Goal: Information Seeking & Learning: Find specific fact

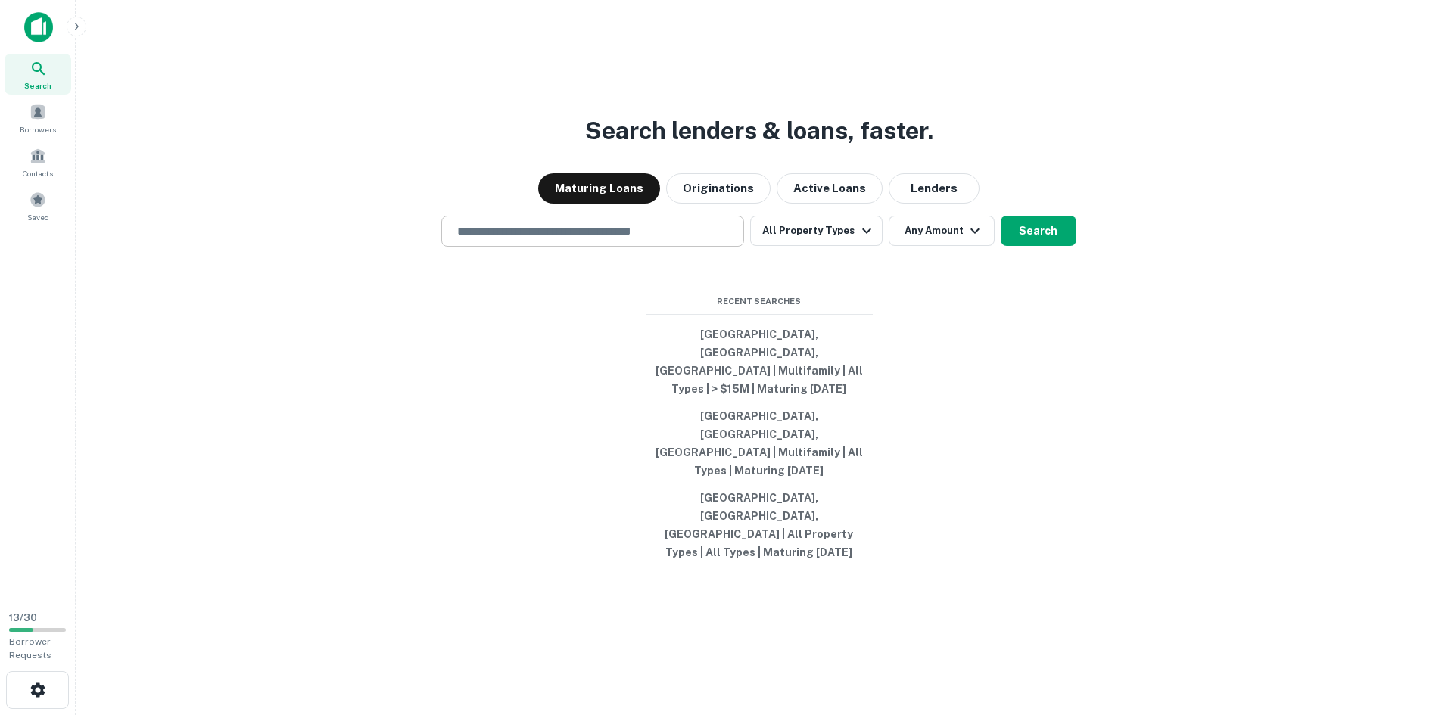
click at [531, 240] on input "text" at bounding box center [592, 231] width 289 height 17
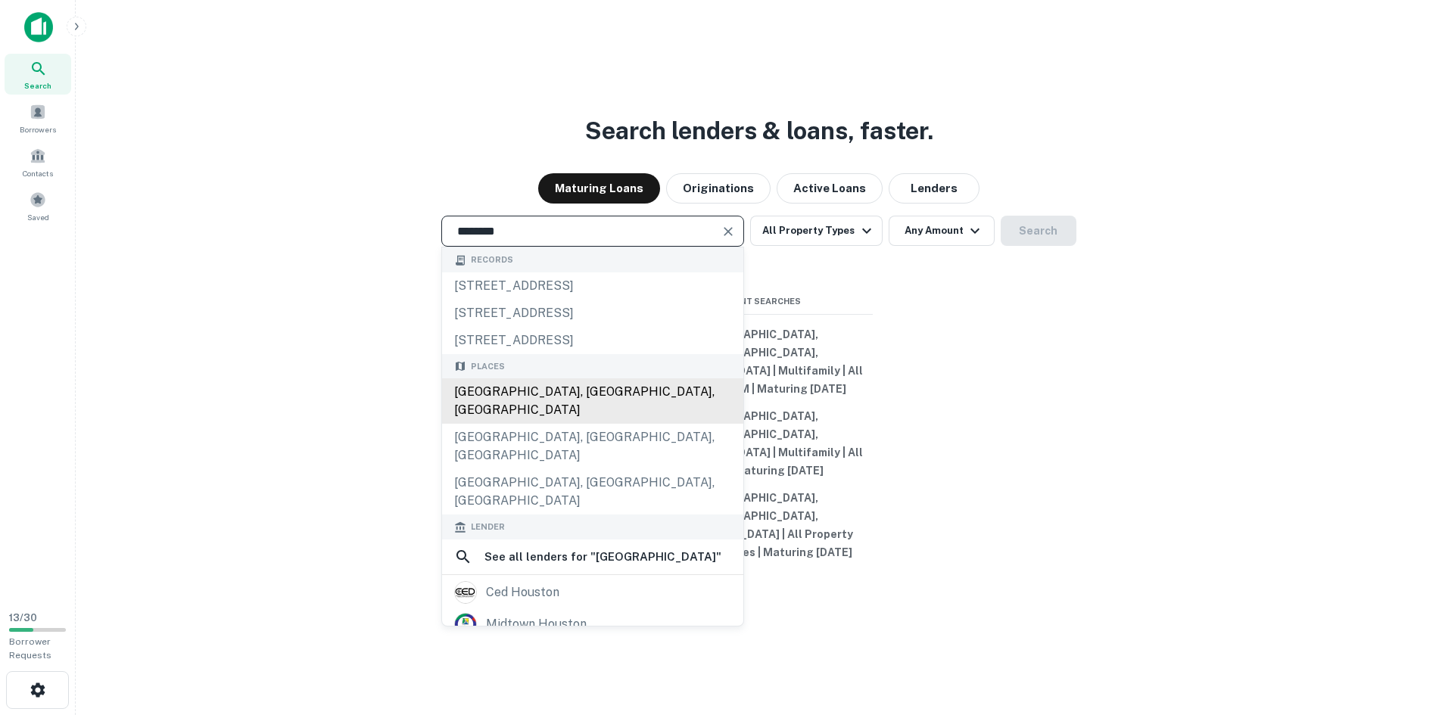
click at [605, 424] on div "[GEOGRAPHIC_DATA], [GEOGRAPHIC_DATA], [GEOGRAPHIC_DATA]" at bounding box center [592, 400] width 301 height 45
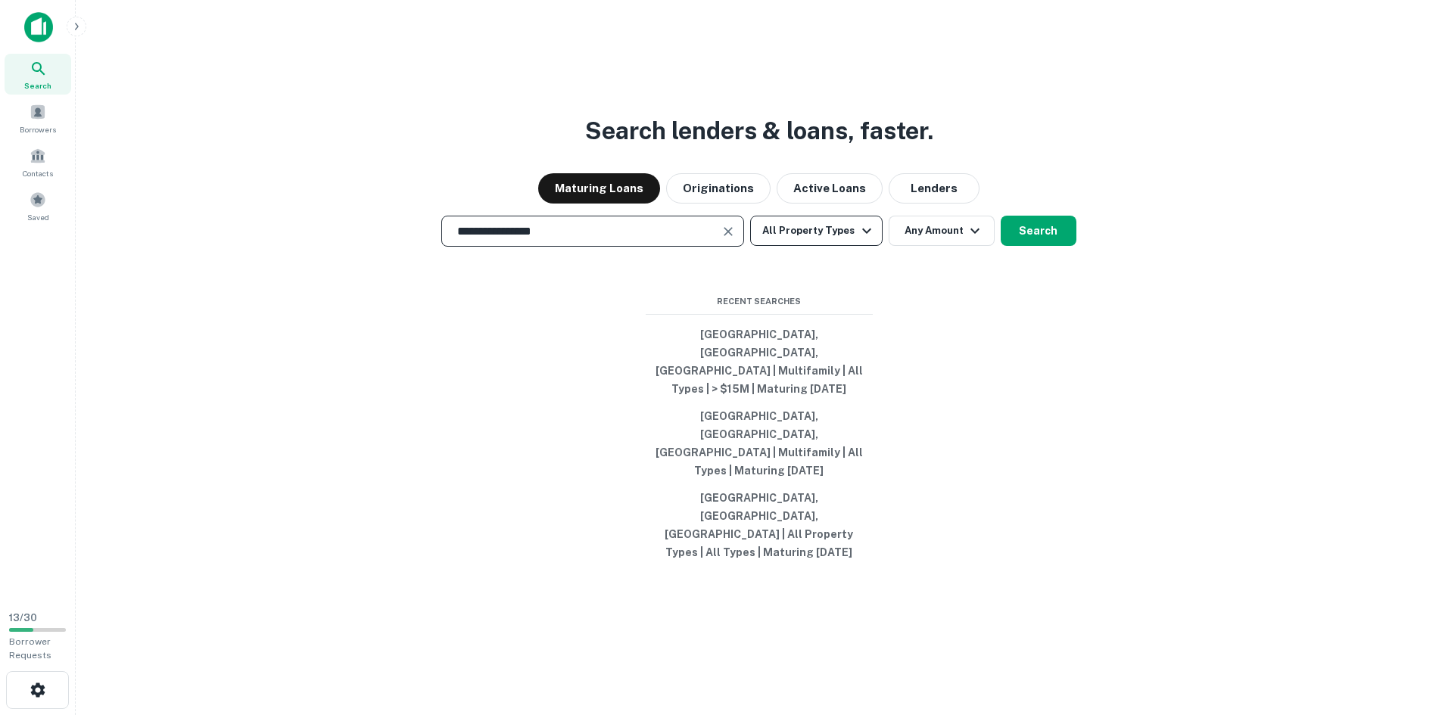
type input "**********"
click at [864, 240] on icon "button" at bounding box center [867, 231] width 18 height 18
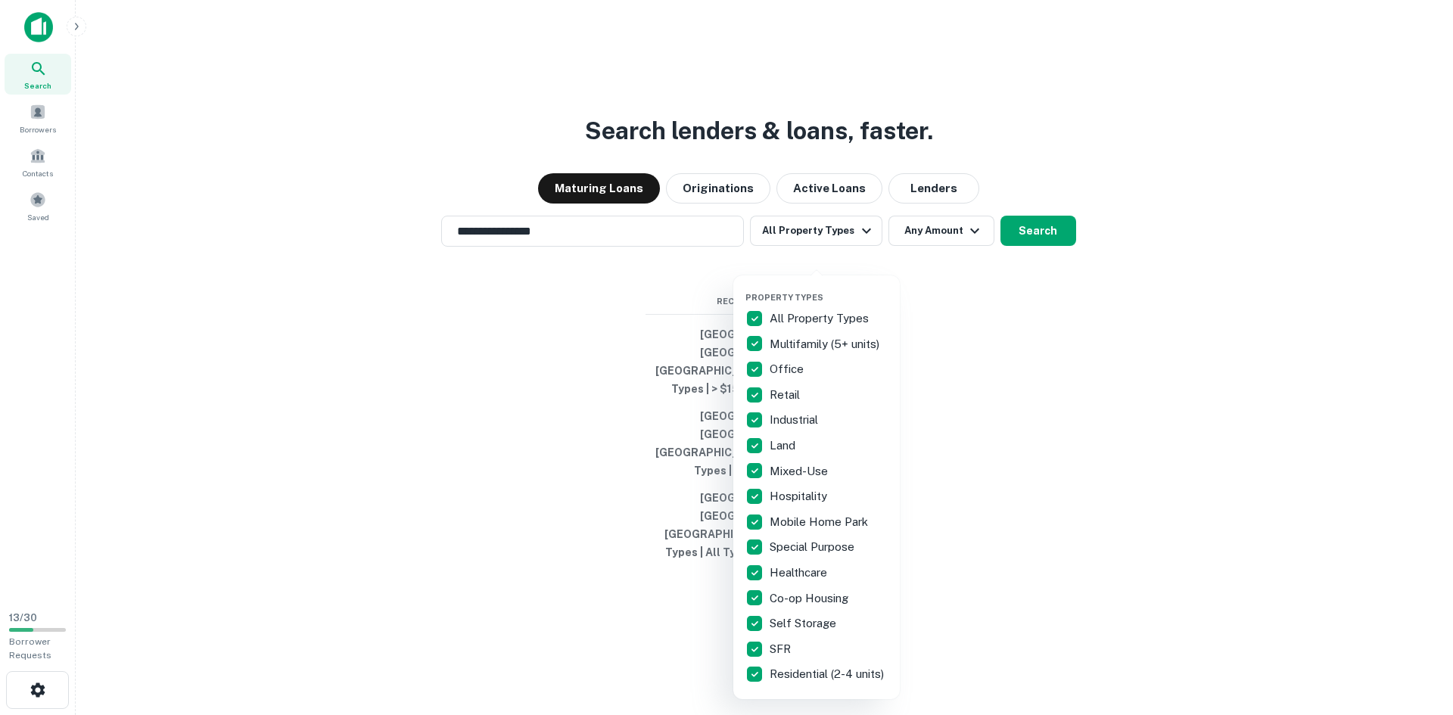
click at [815, 303] on div "Property Types All Property Types Multifamily (5+ units) Office Retail Industri…" at bounding box center [816, 488] width 142 height 400
click at [805, 327] on p "All Property Types" at bounding box center [821, 319] width 102 height 18
click at [786, 335] on p "Multifamily (5+ units)" at bounding box center [826, 344] width 113 height 18
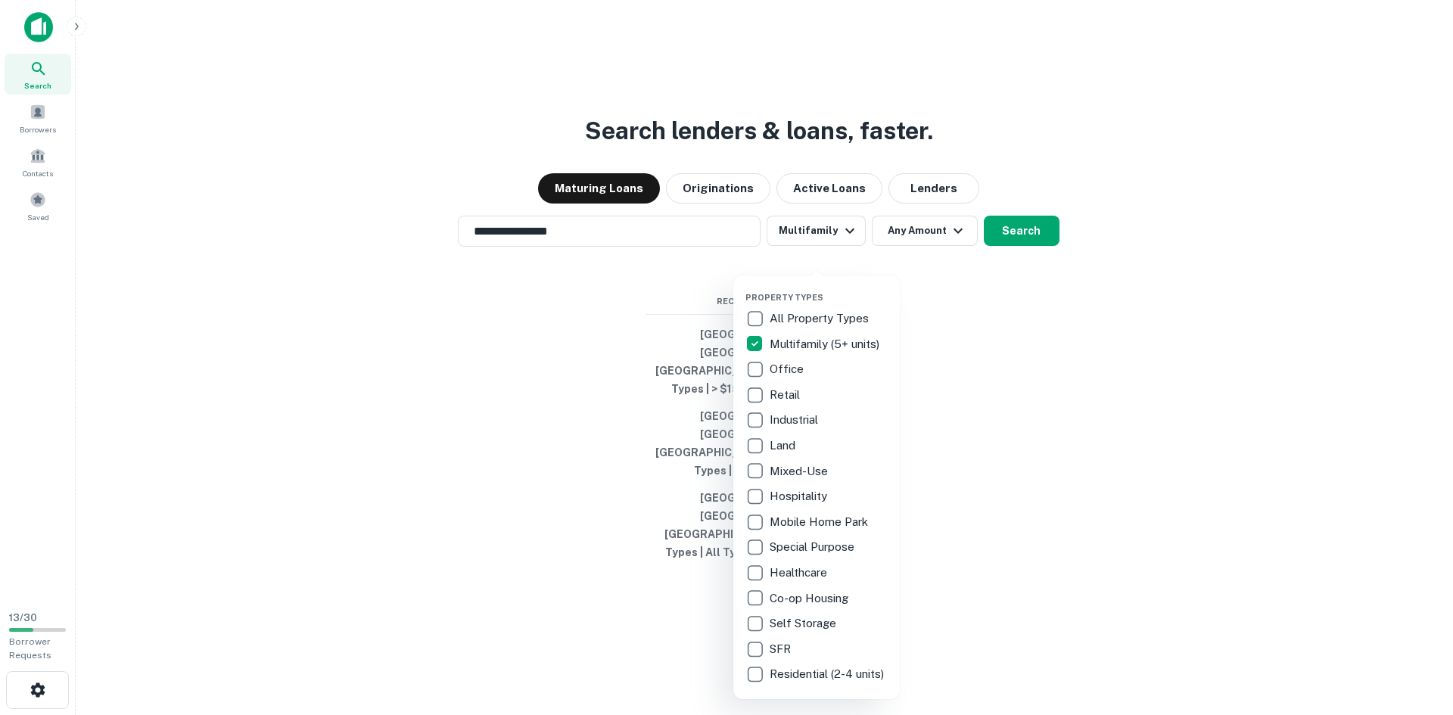
click at [957, 335] on div at bounding box center [726, 357] width 1453 height 715
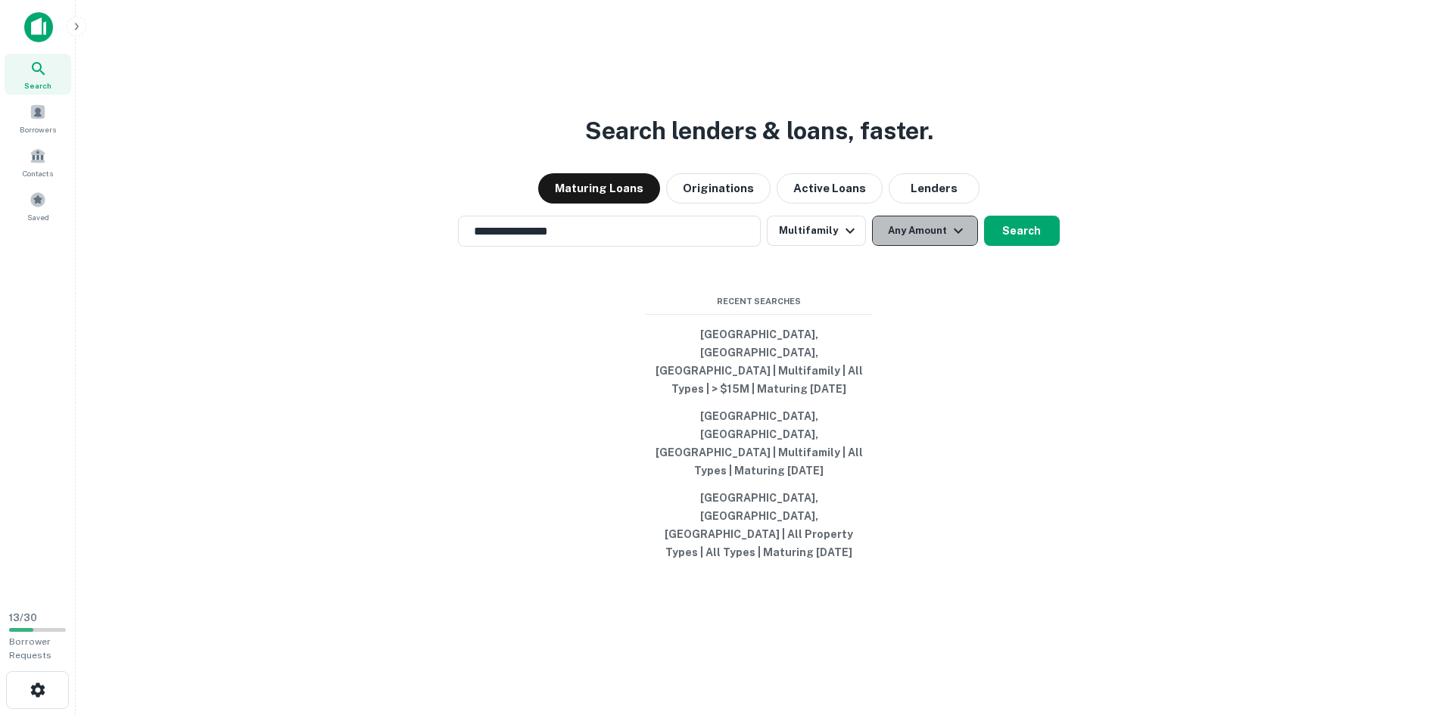
click at [942, 246] on button "Any Amount" at bounding box center [925, 231] width 106 height 30
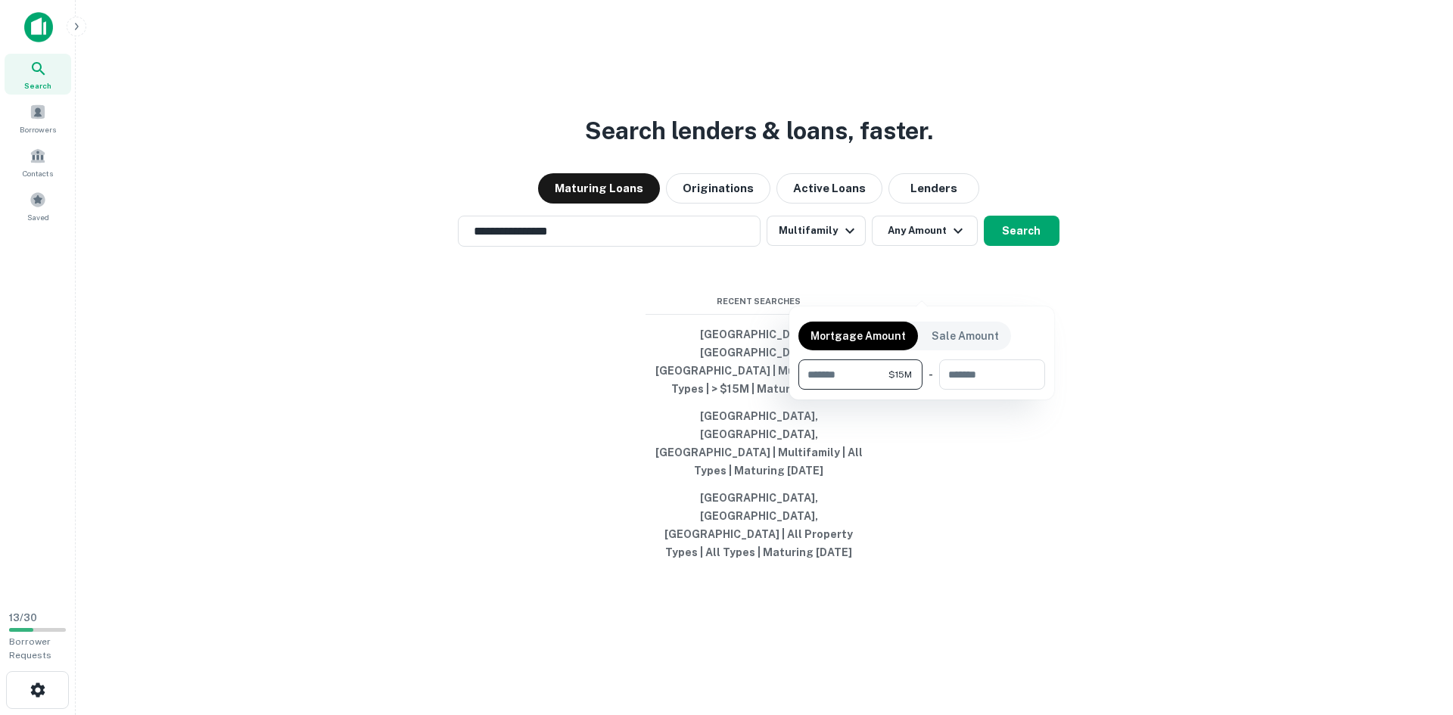
type input "********"
click at [1190, 496] on div at bounding box center [726, 357] width 1453 height 715
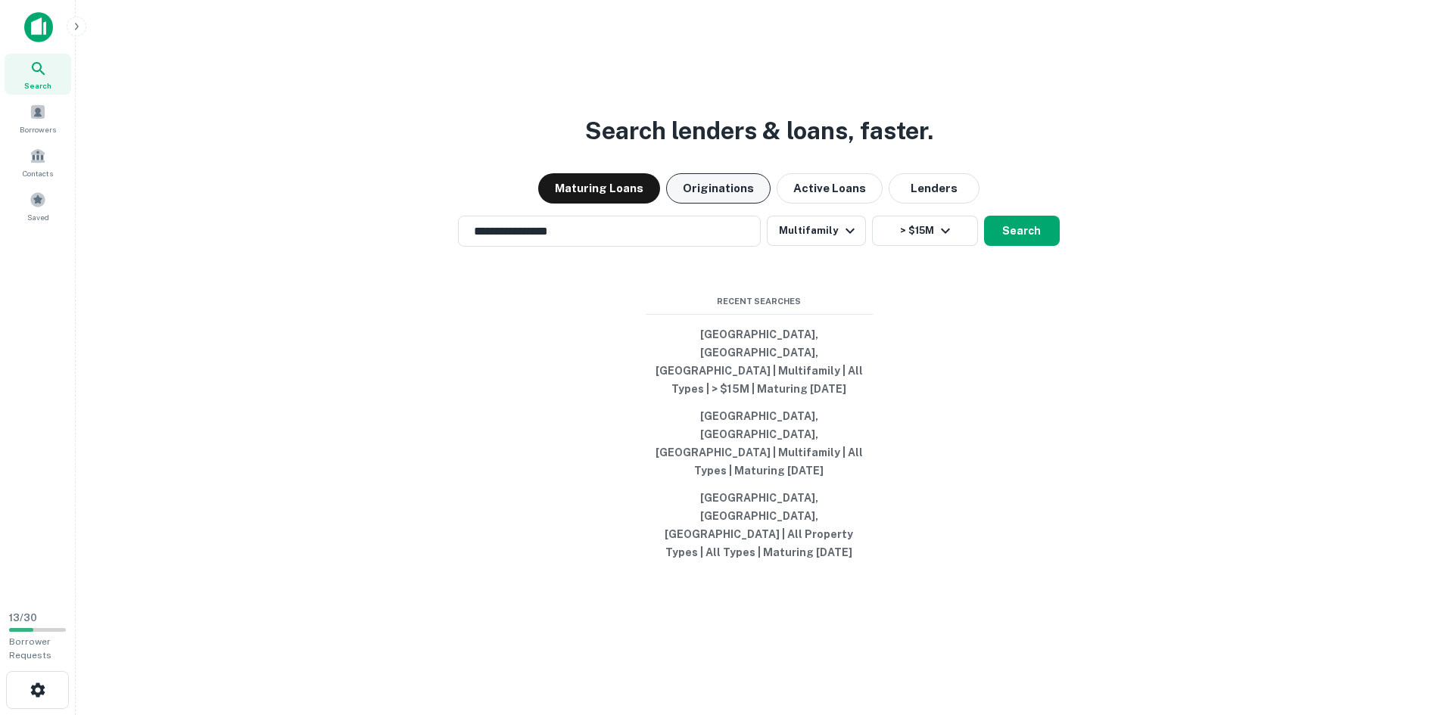
click at [742, 204] on button "Originations" at bounding box center [718, 188] width 104 height 30
click at [1019, 246] on button "Search" at bounding box center [1022, 231] width 76 height 30
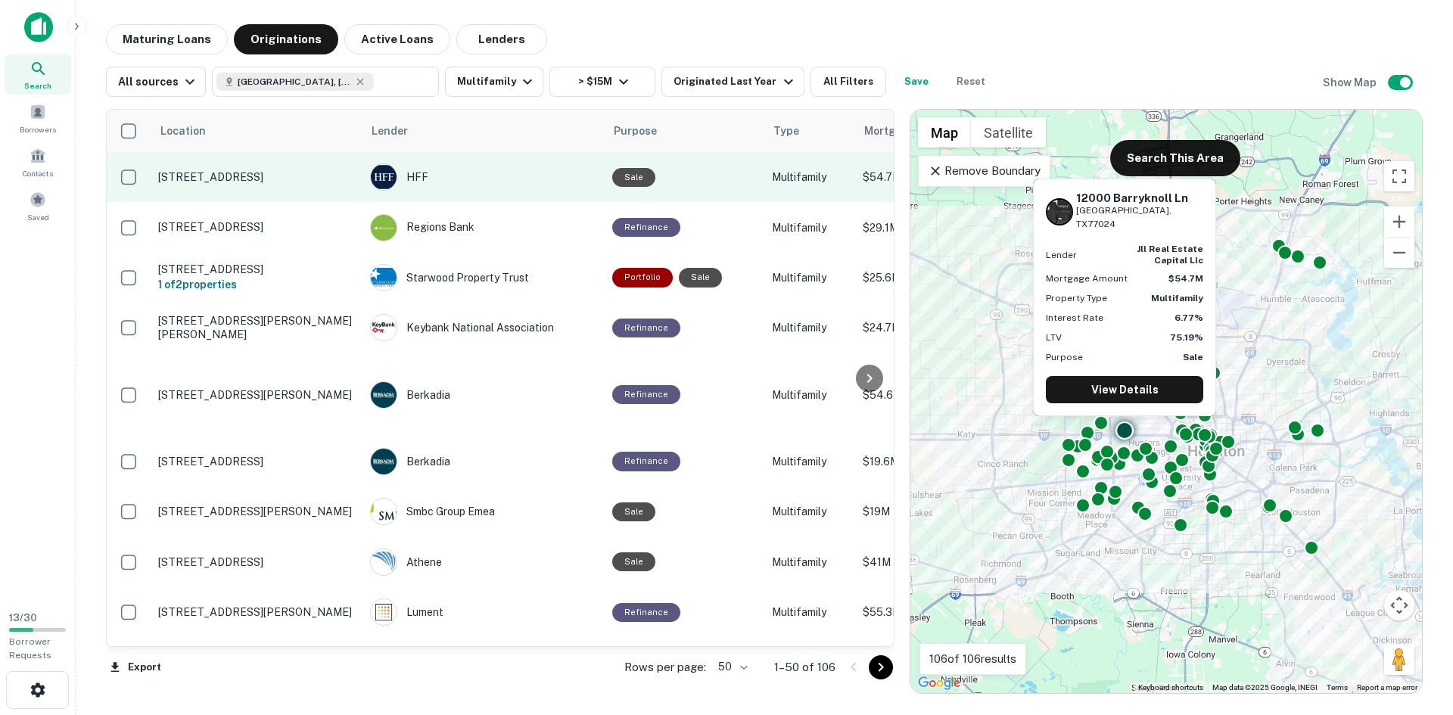
click at [301, 176] on p "[STREET_ADDRESS]" at bounding box center [256, 177] width 197 height 14
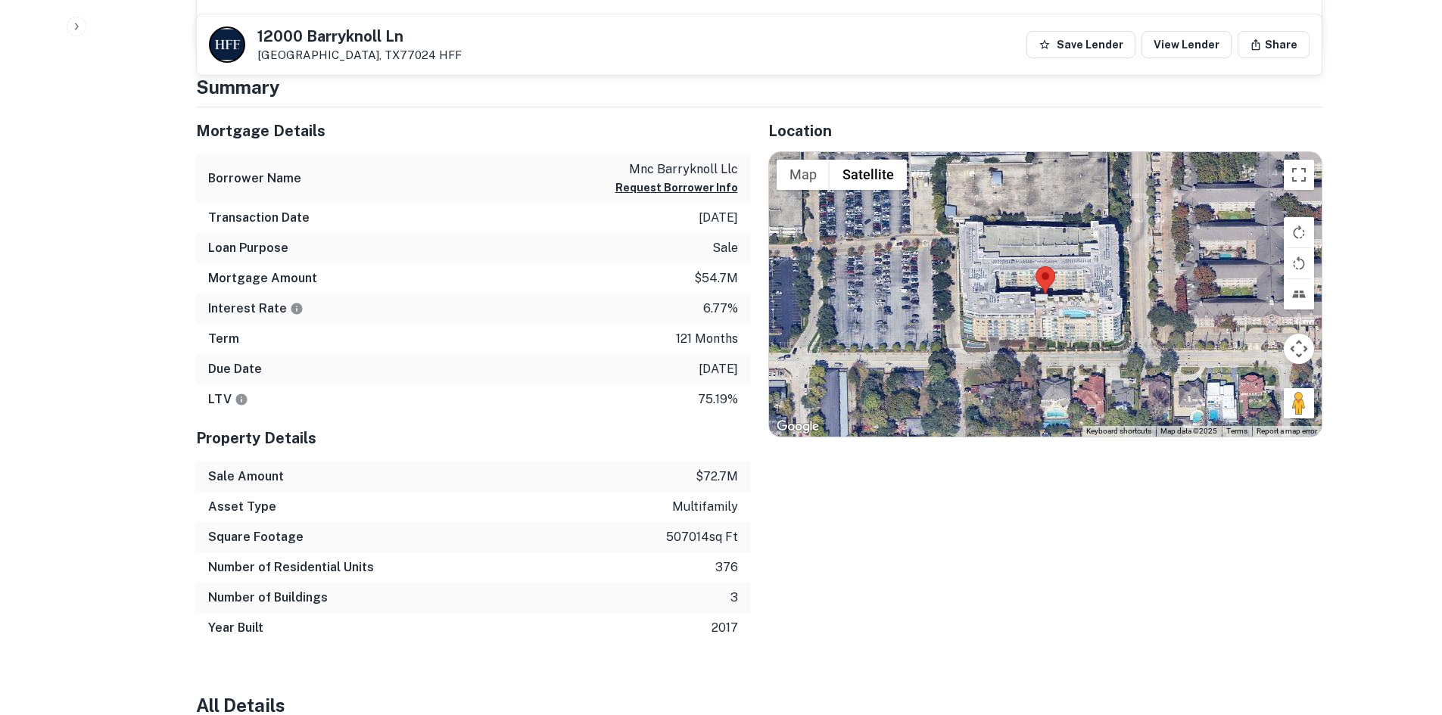
scroll to position [757, 0]
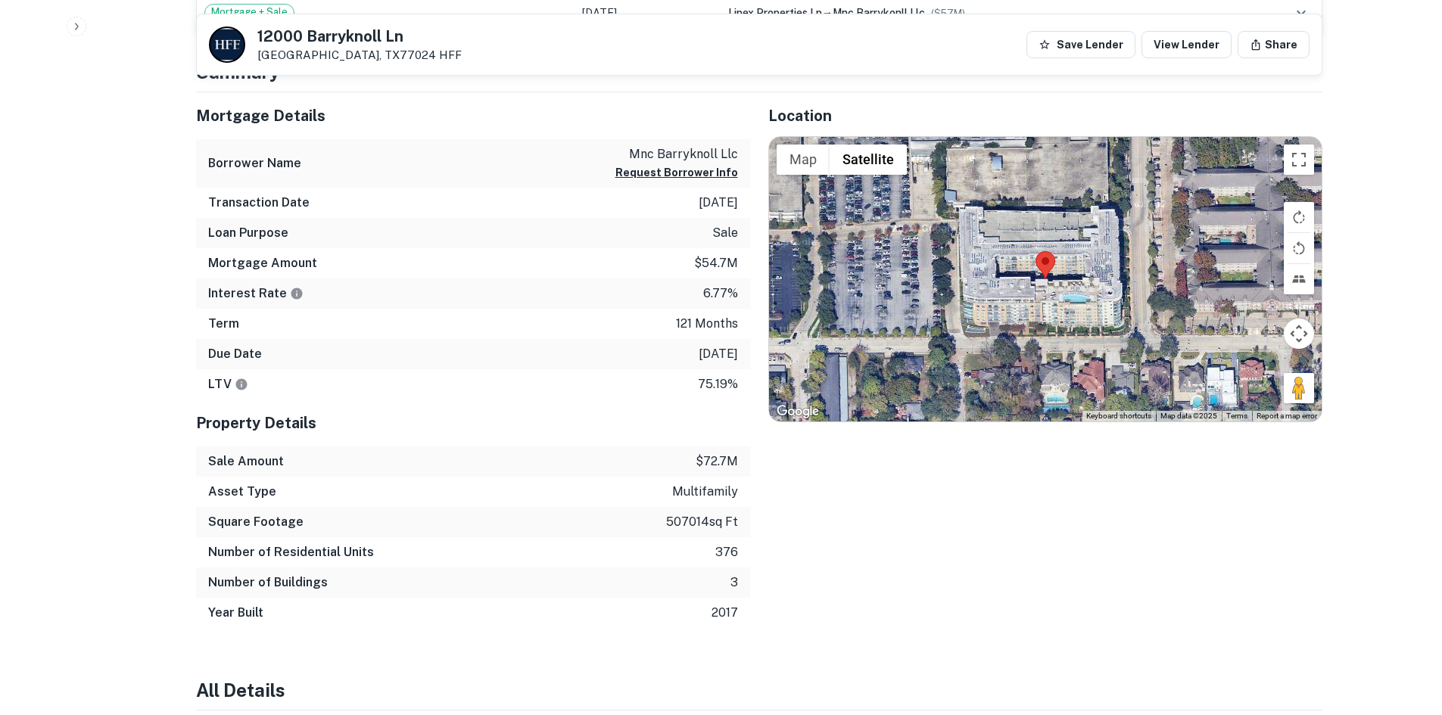
drag, startPoint x: 426, startPoint y: 26, endPoint x: 412, endPoint y: 29, distance: 14.0
click at [422, 26] on div "[STREET_ADDRESS] HFF Save Lender View Lender Share" at bounding box center [759, 44] width 1125 height 61
drag, startPoint x: 405, startPoint y: 33, endPoint x: 237, endPoint y: 36, distance: 168.1
click at [237, 36] on div "[STREET_ADDRESS] HFF Save Lender View Lender Share" at bounding box center [759, 44] width 1125 height 61
copy div "12000 Barryknoll Ln"
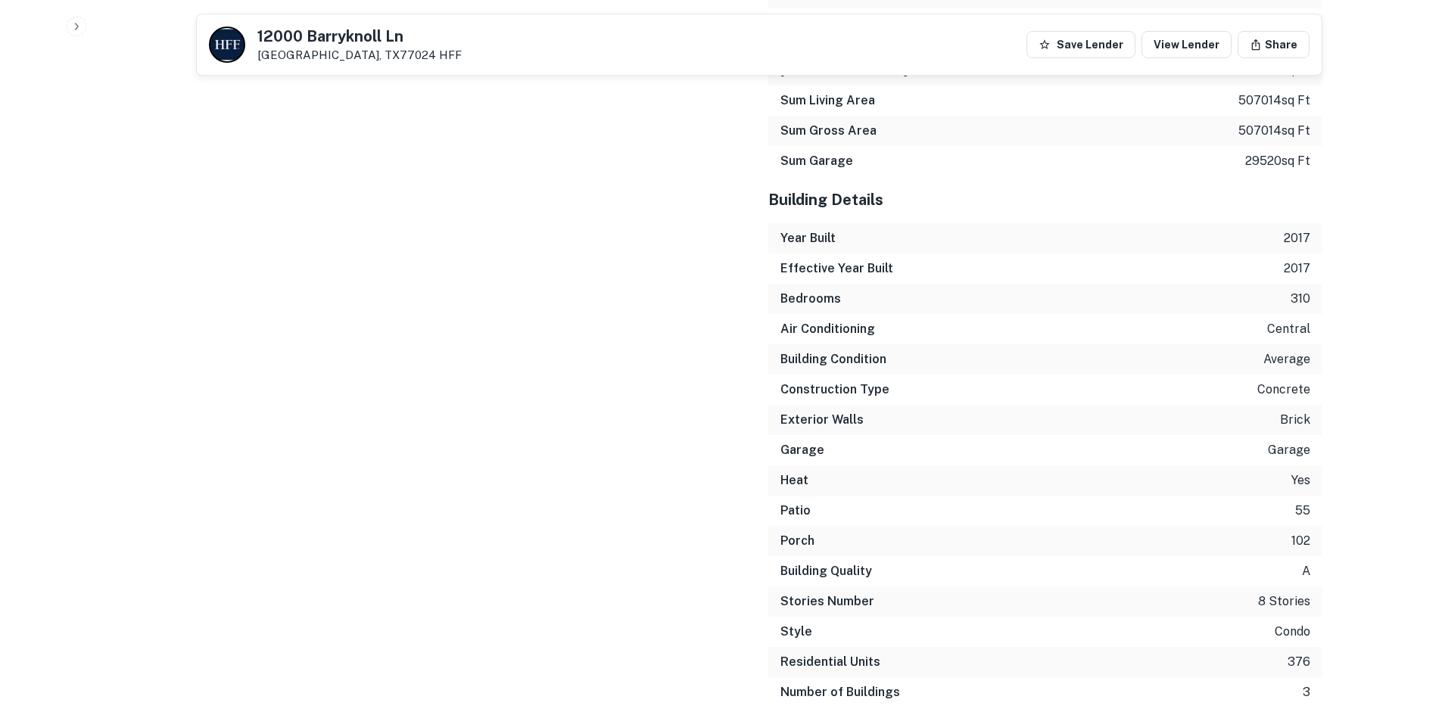
scroll to position [2367, 0]
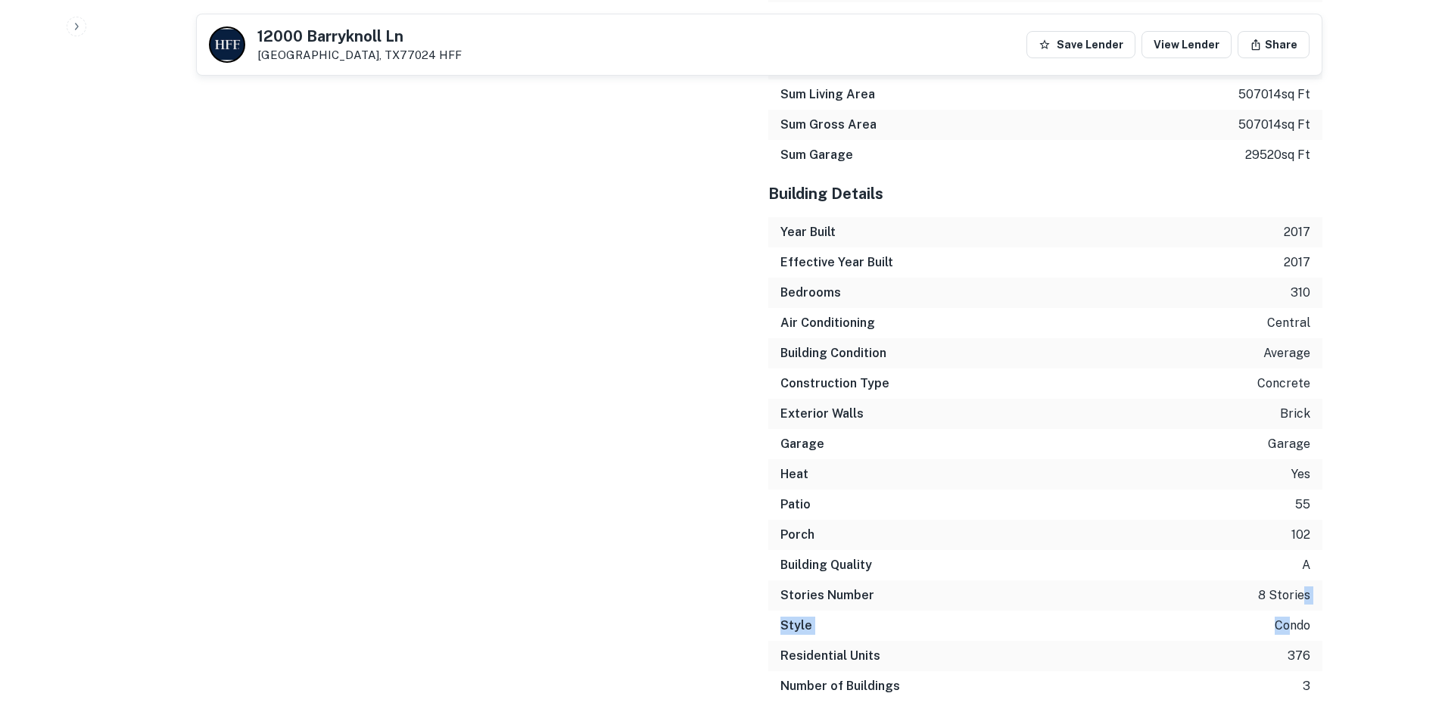
click at [1285, 624] on div "Building Details Year Built 2017 Effective Year Built 2017 Bedrooms 310 Air Con…" at bounding box center [1045, 435] width 554 height 531
click at [696, 479] on div "Sales Details Buyer Name mnc barryknoll llc Recording Date [DATE] Sale Date [DA…" at bounding box center [464, 157] width 572 height 1461
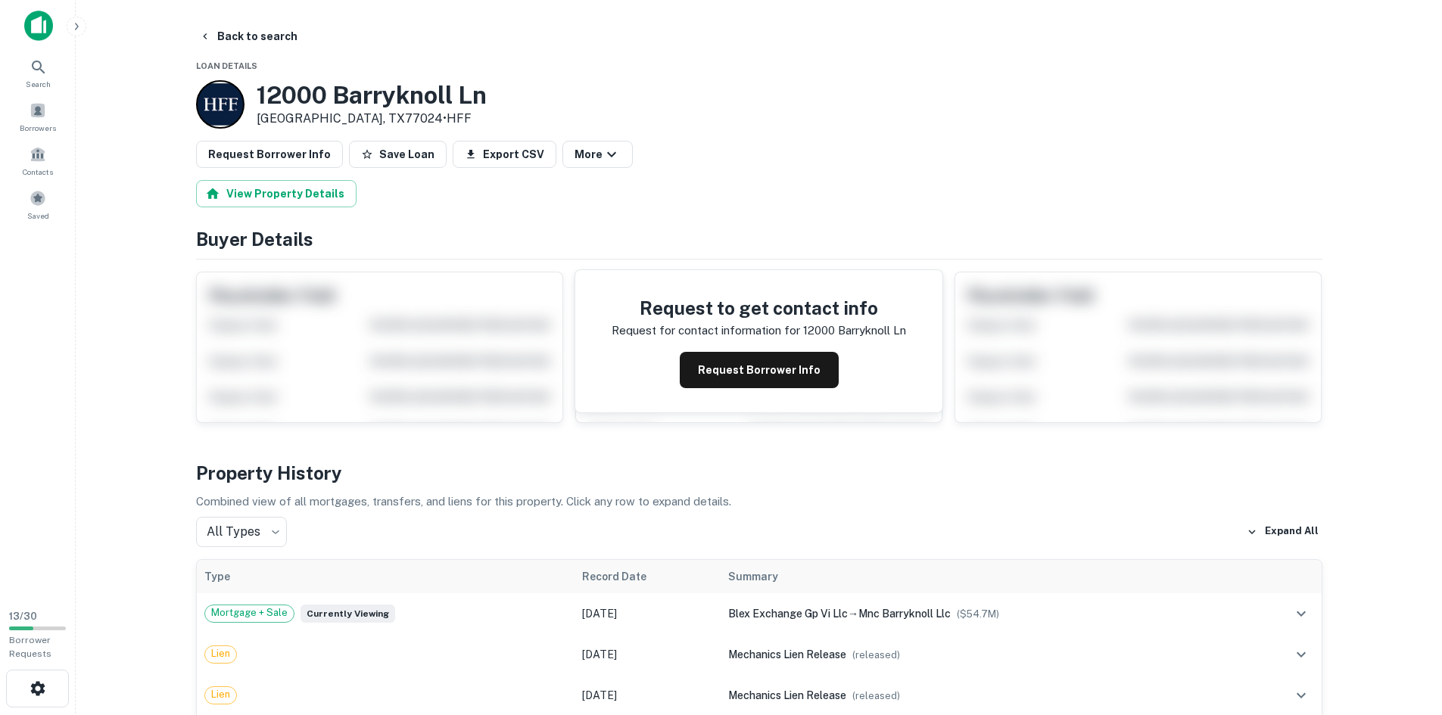
scroll to position [0, 0]
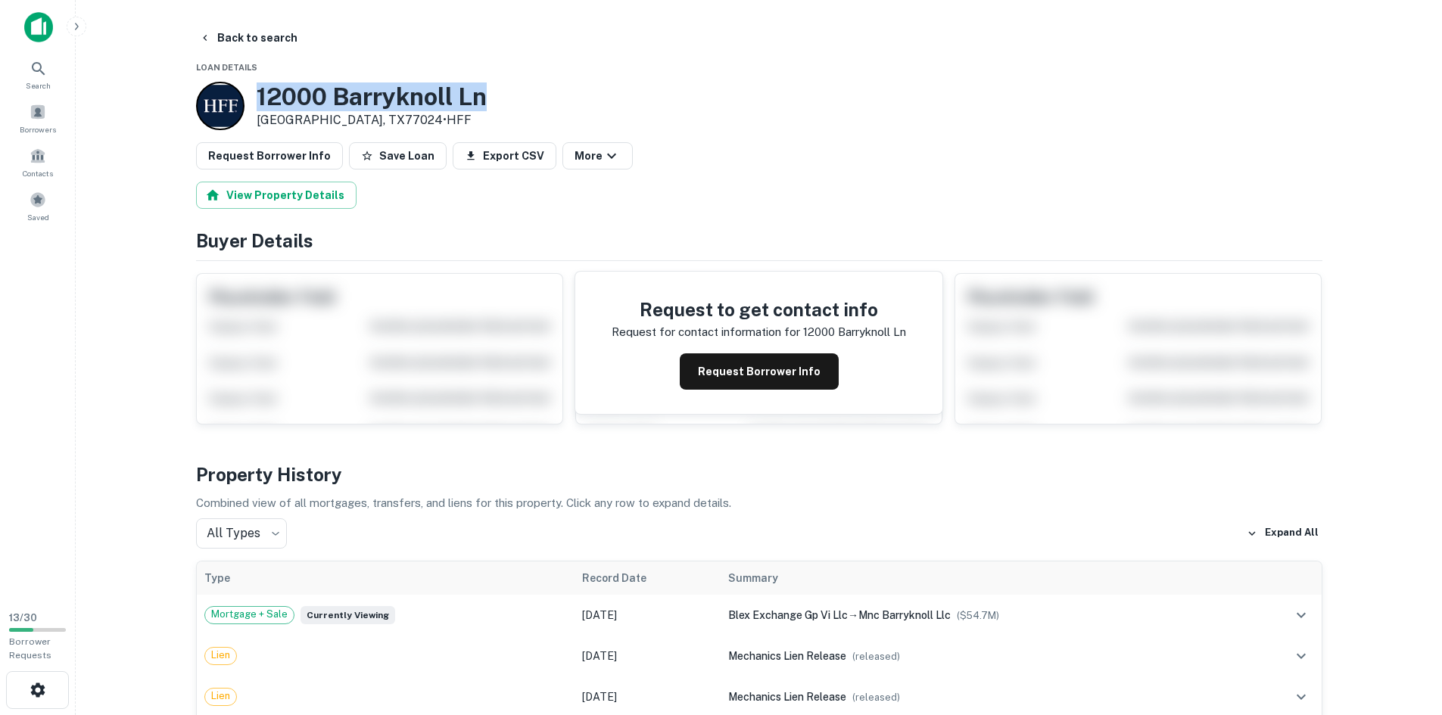
drag, startPoint x: 492, startPoint y: 95, endPoint x: 254, endPoint y: 97, distance: 237.7
click at [254, 97] on div "[STREET_ADDRESS] • HFF" at bounding box center [759, 106] width 1126 height 48
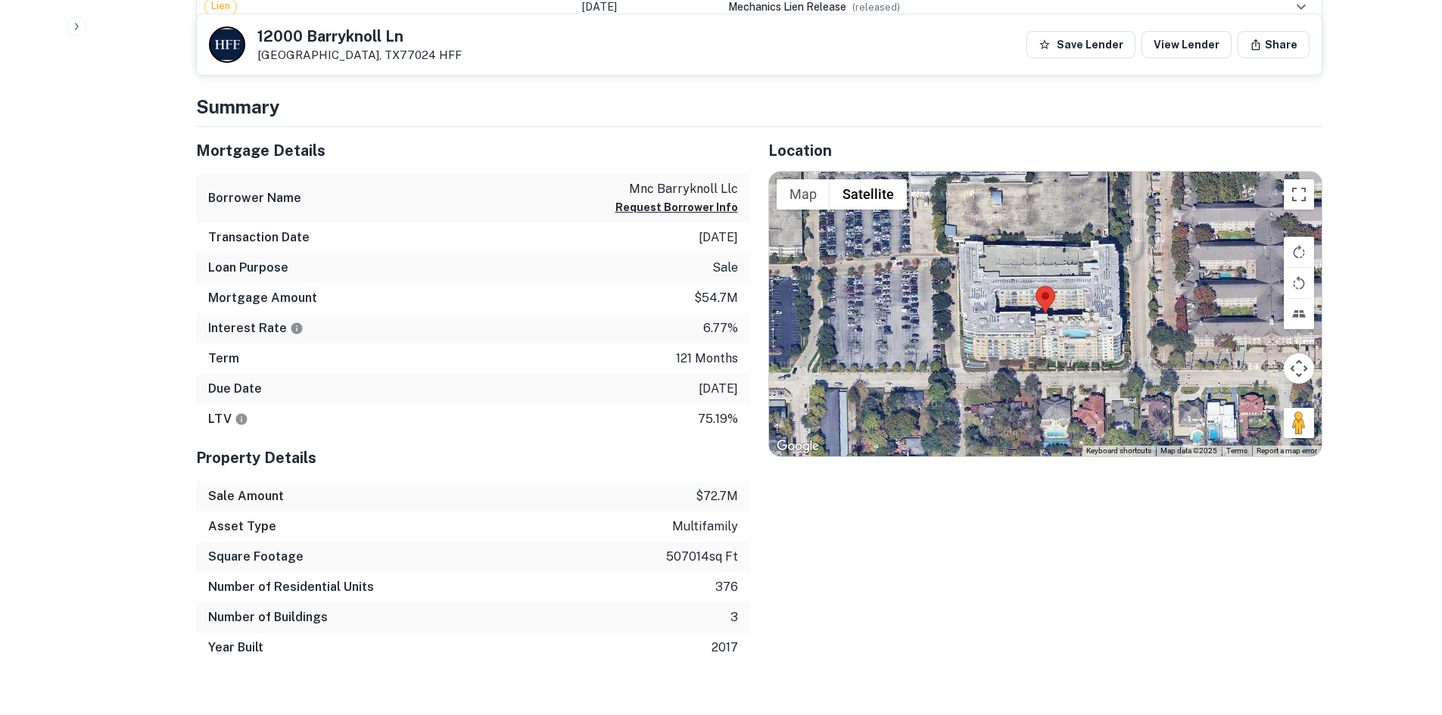
scroll to position [742, 0]
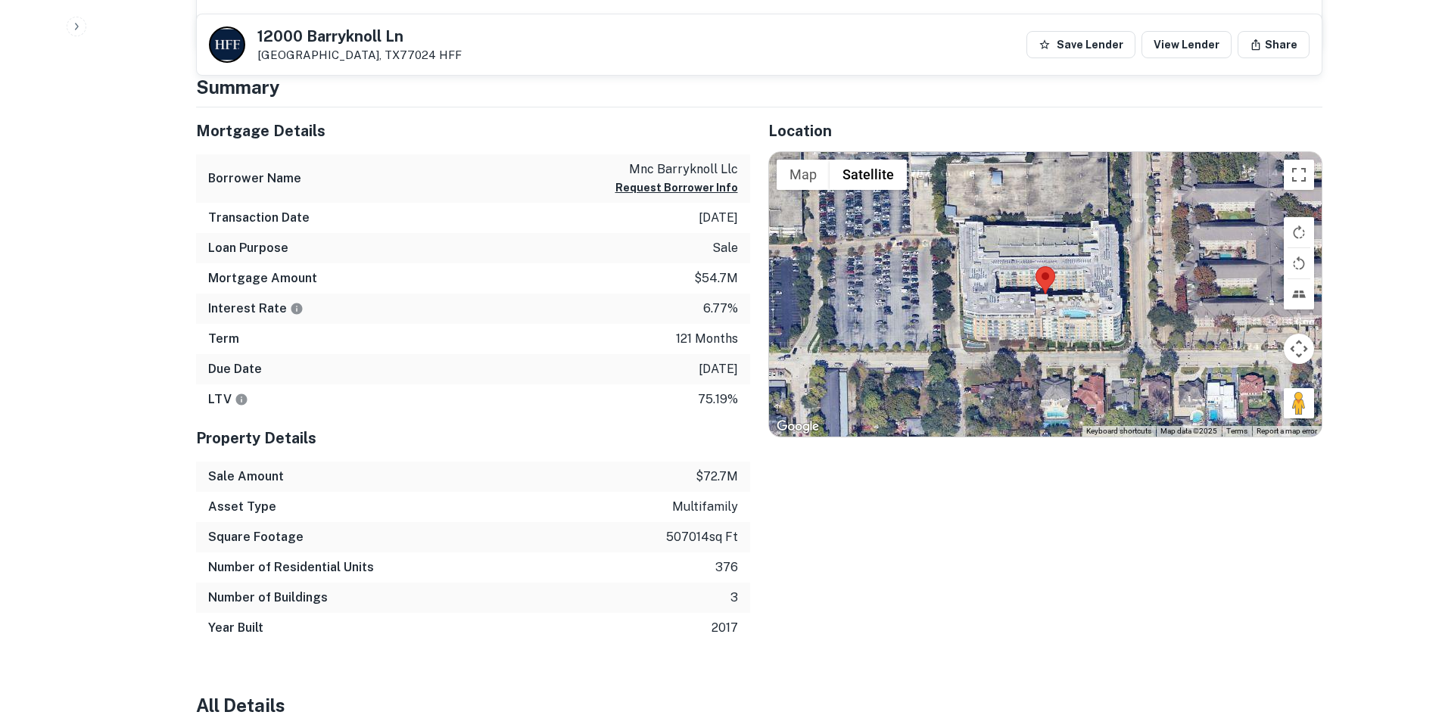
click at [293, 316] on h6 "Interest Rate" at bounding box center [255, 309] width 95 height 18
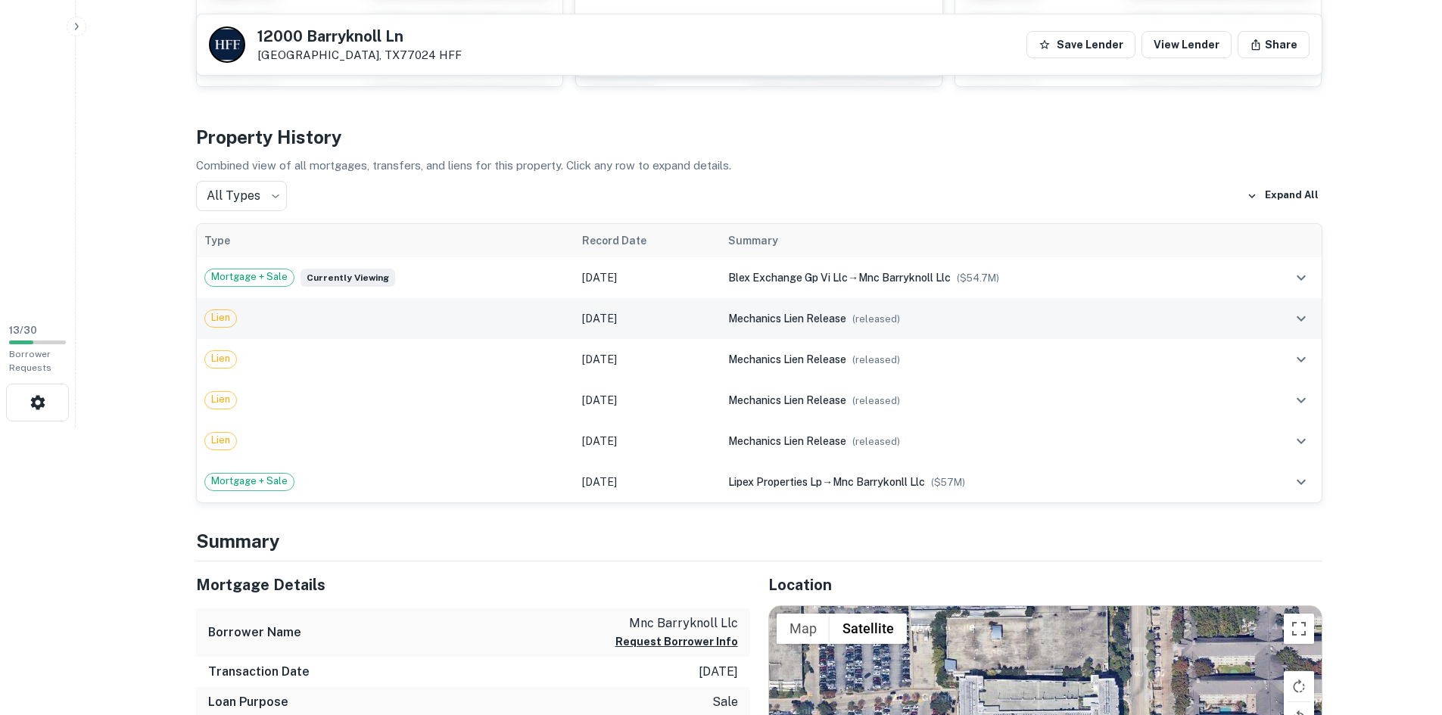
scroll to position [0, 0]
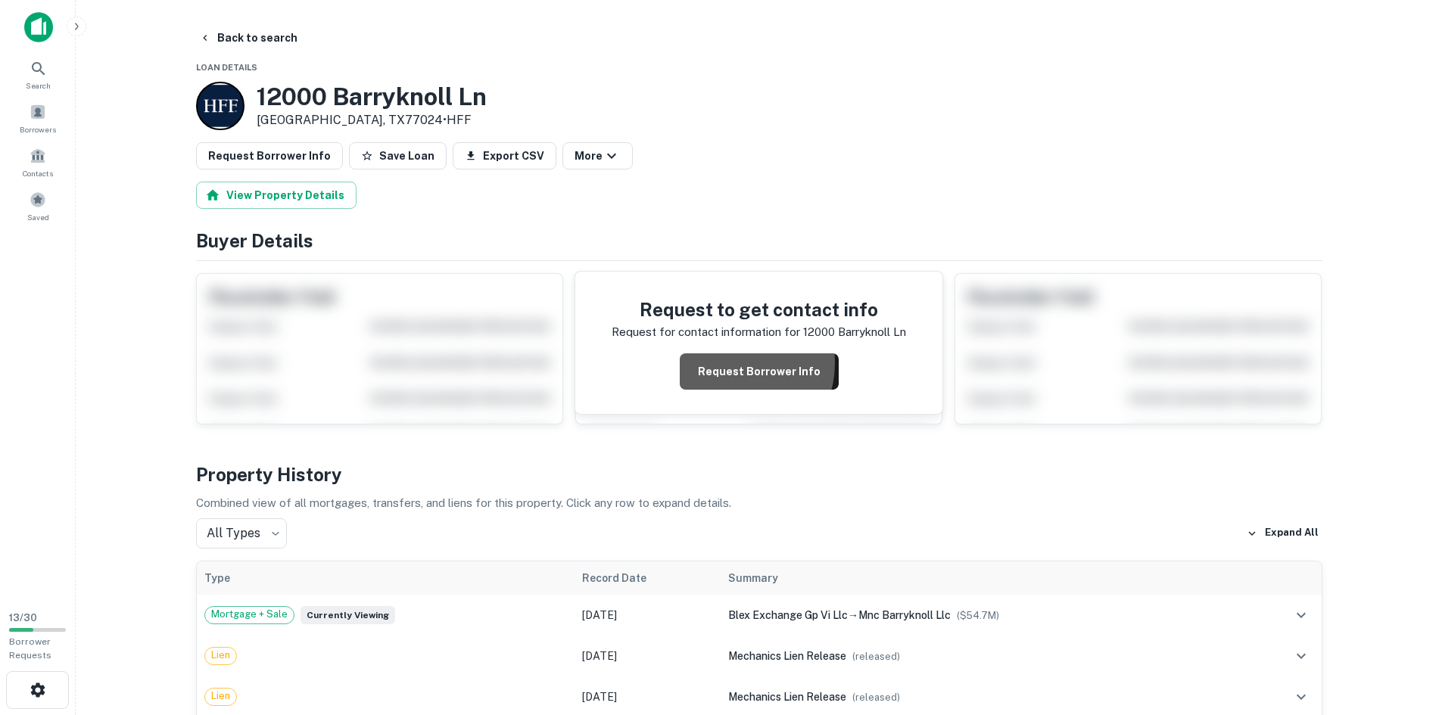
drag, startPoint x: 737, startPoint y: 363, endPoint x: 738, endPoint y: 371, distance: 7.6
click at [737, 366] on button "Request Borrower Info" at bounding box center [759, 371] width 159 height 36
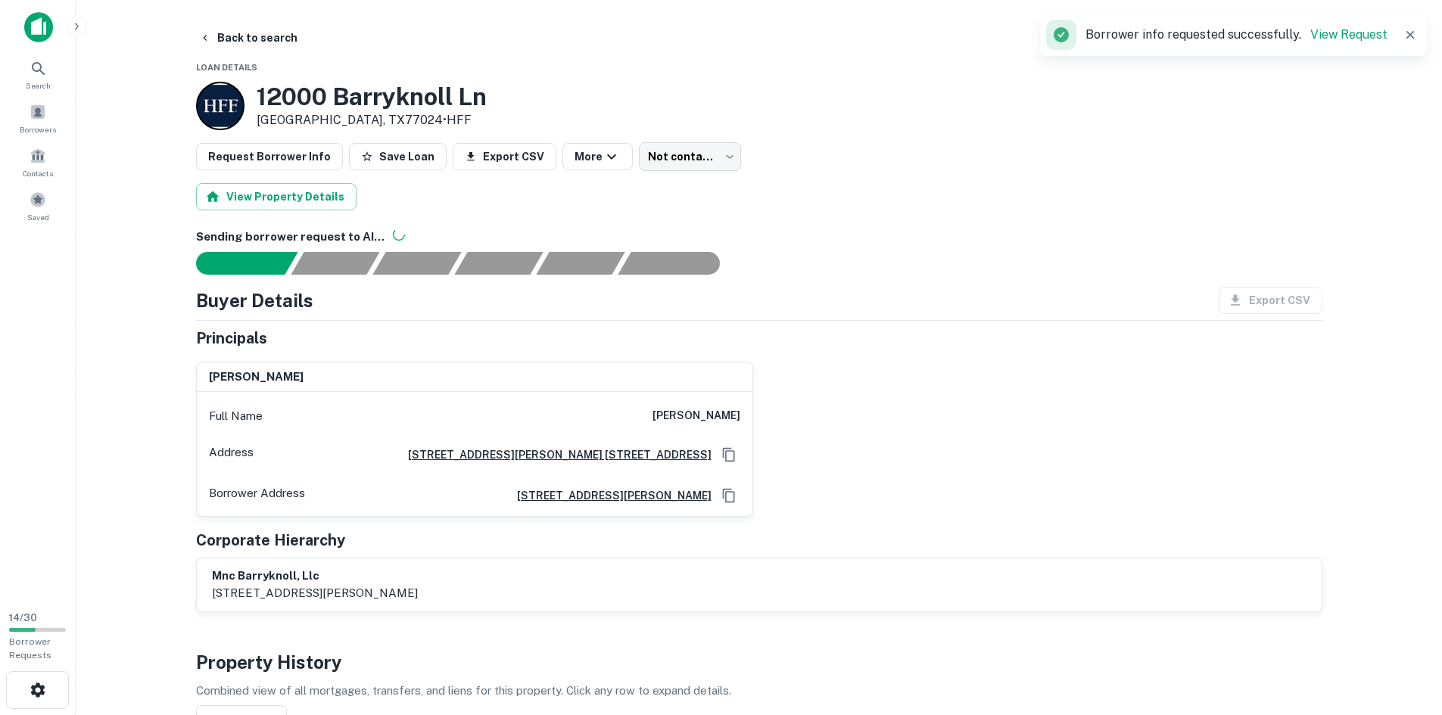
click at [650, 456] on h6 "[STREET_ADDRESS][PERSON_NAME] [STREET_ADDRESS]" at bounding box center [554, 455] width 316 height 17
drag, startPoint x: 653, startPoint y: 421, endPoint x: 746, endPoint y: 419, distance: 93.1
click at [746, 419] on div "Full Name [PERSON_NAME]" at bounding box center [475, 416] width 556 height 36
copy h6 "[PERSON_NAME]"
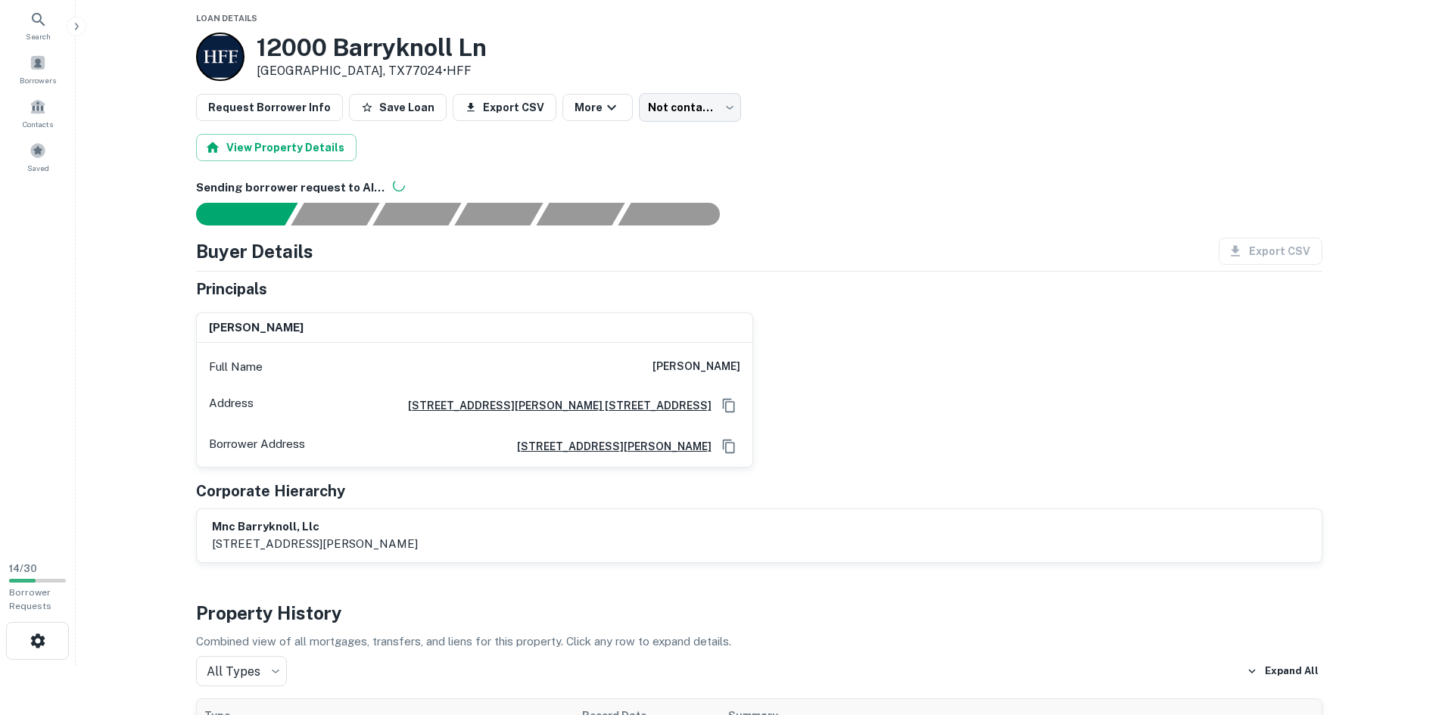
scroll to position [76, 0]
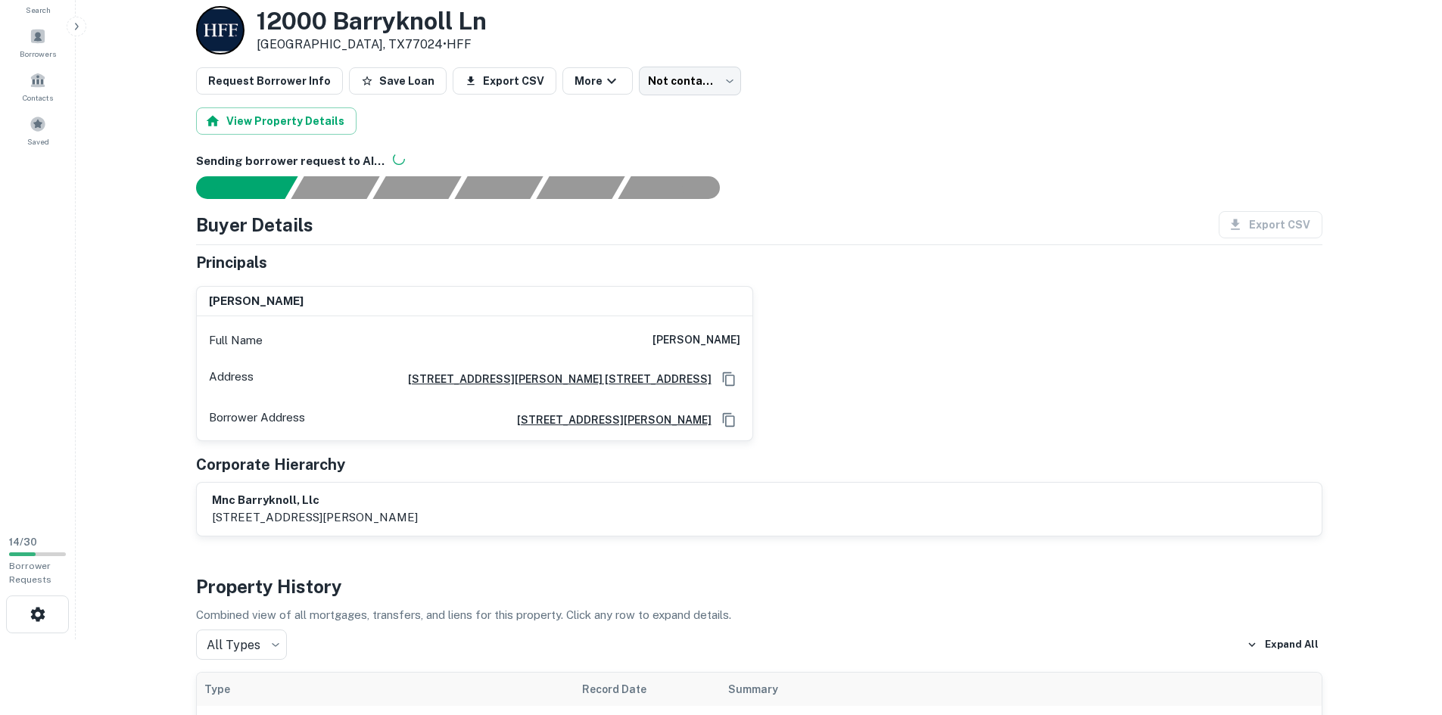
click at [511, 588] on h4 "Property History" at bounding box center [759, 586] width 1126 height 27
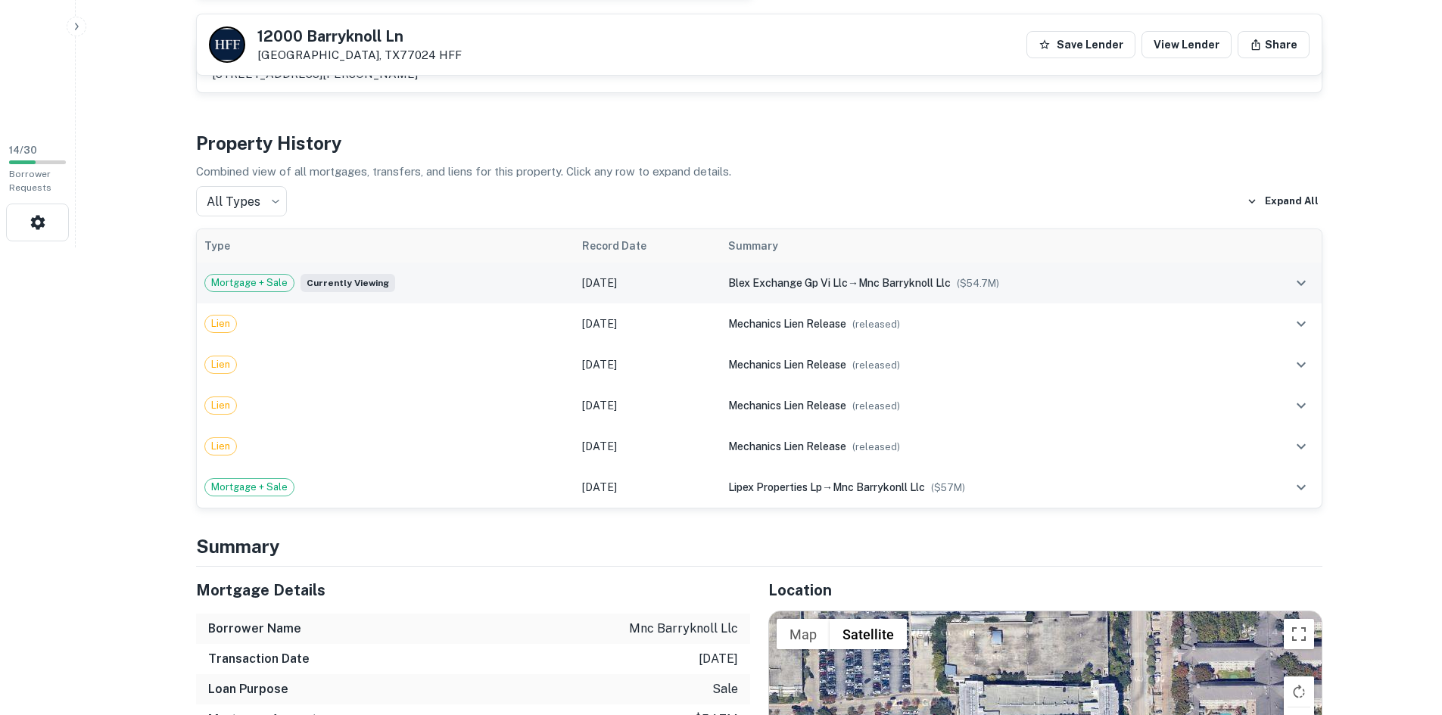
scroll to position [320, 0]
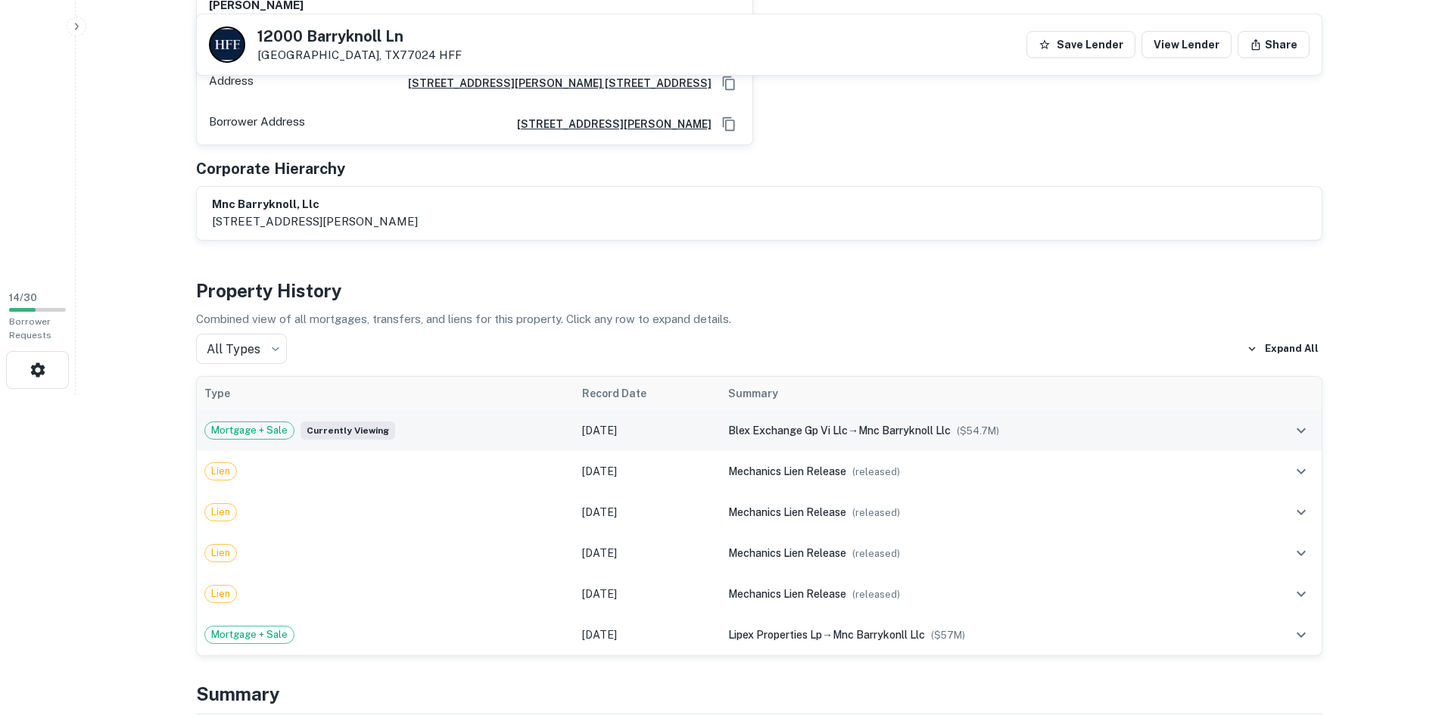
click at [811, 433] on span "blex exchange gp vi llc" at bounding box center [788, 431] width 120 height 12
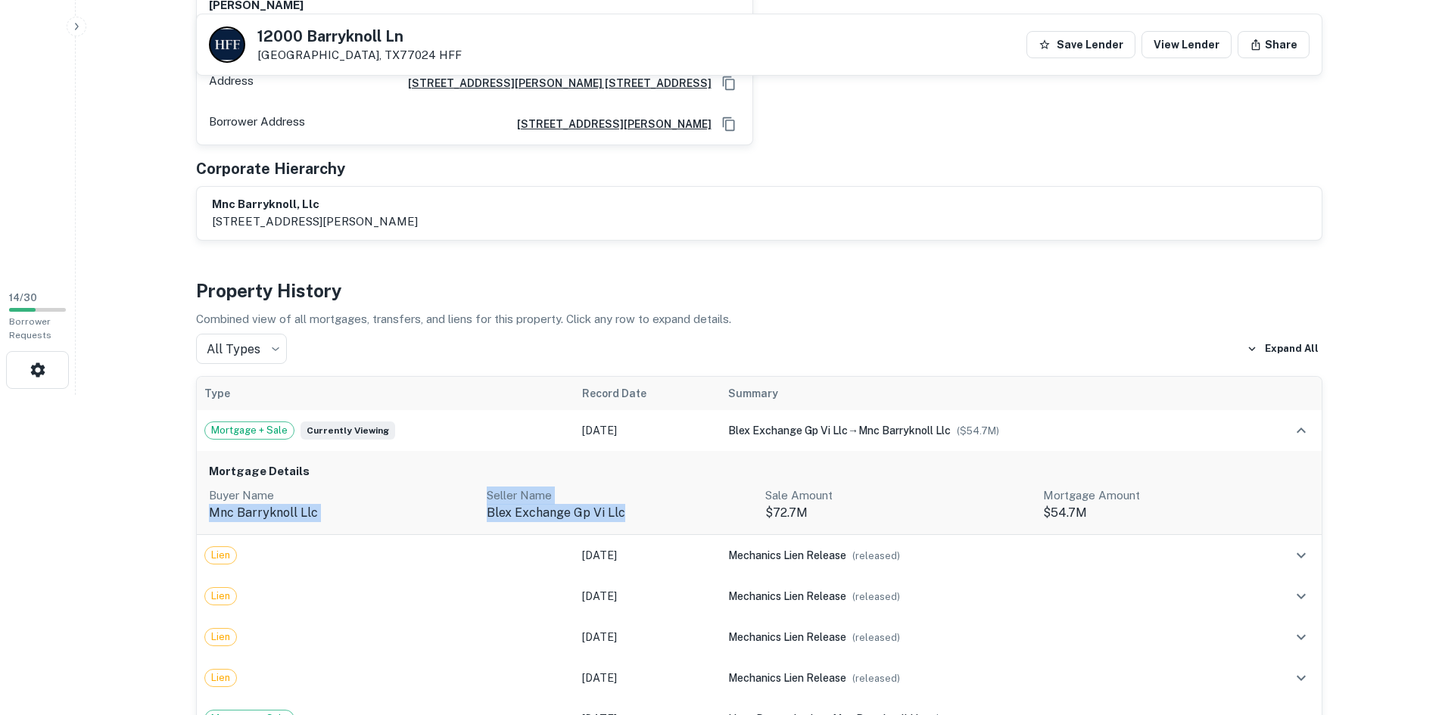
drag, startPoint x: 627, startPoint y: 505, endPoint x: 476, endPoint y: 484, distance: 152.7
click at [476, 484] on div "Mortgage Details Buyer Name mnc barryknoll llc Seller Name blex exchange gp vi …" at bounding box center [759, 493] width 1125 height 84
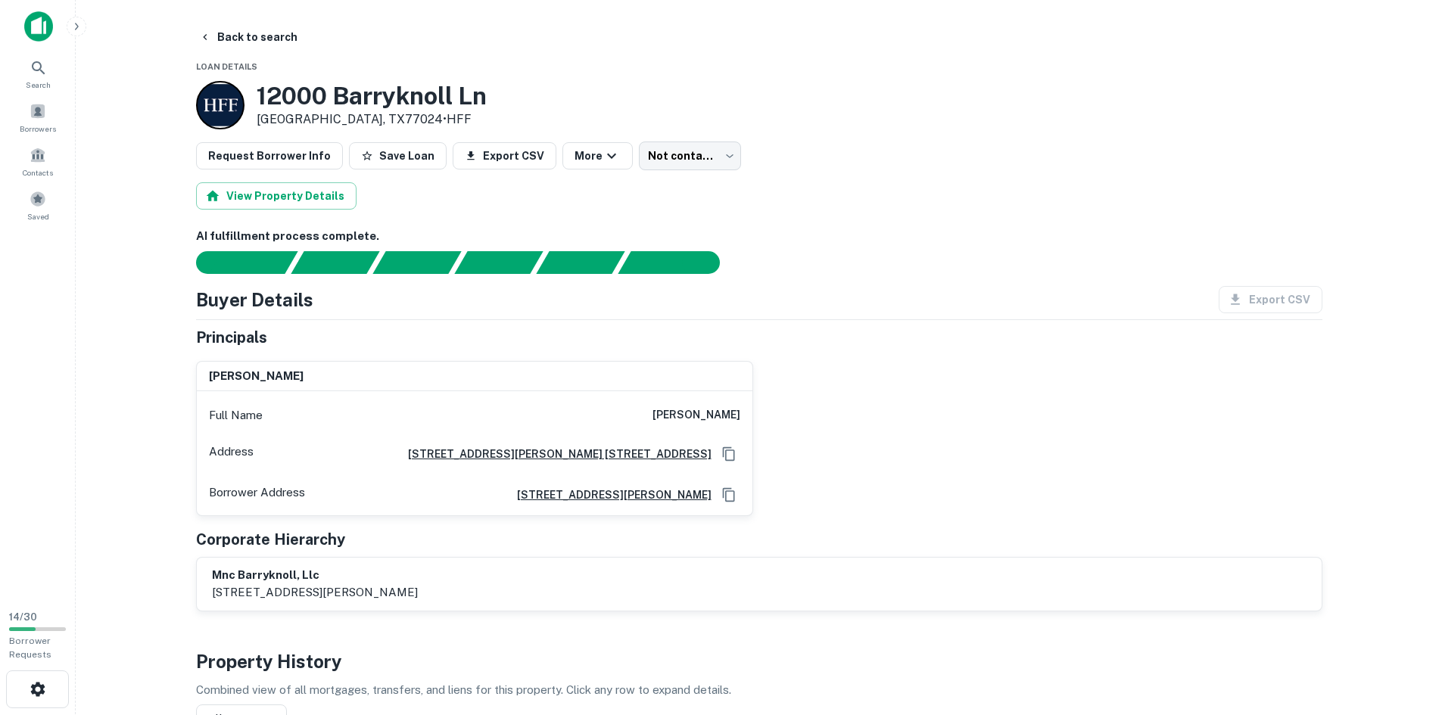
scroll to position [0, 0]
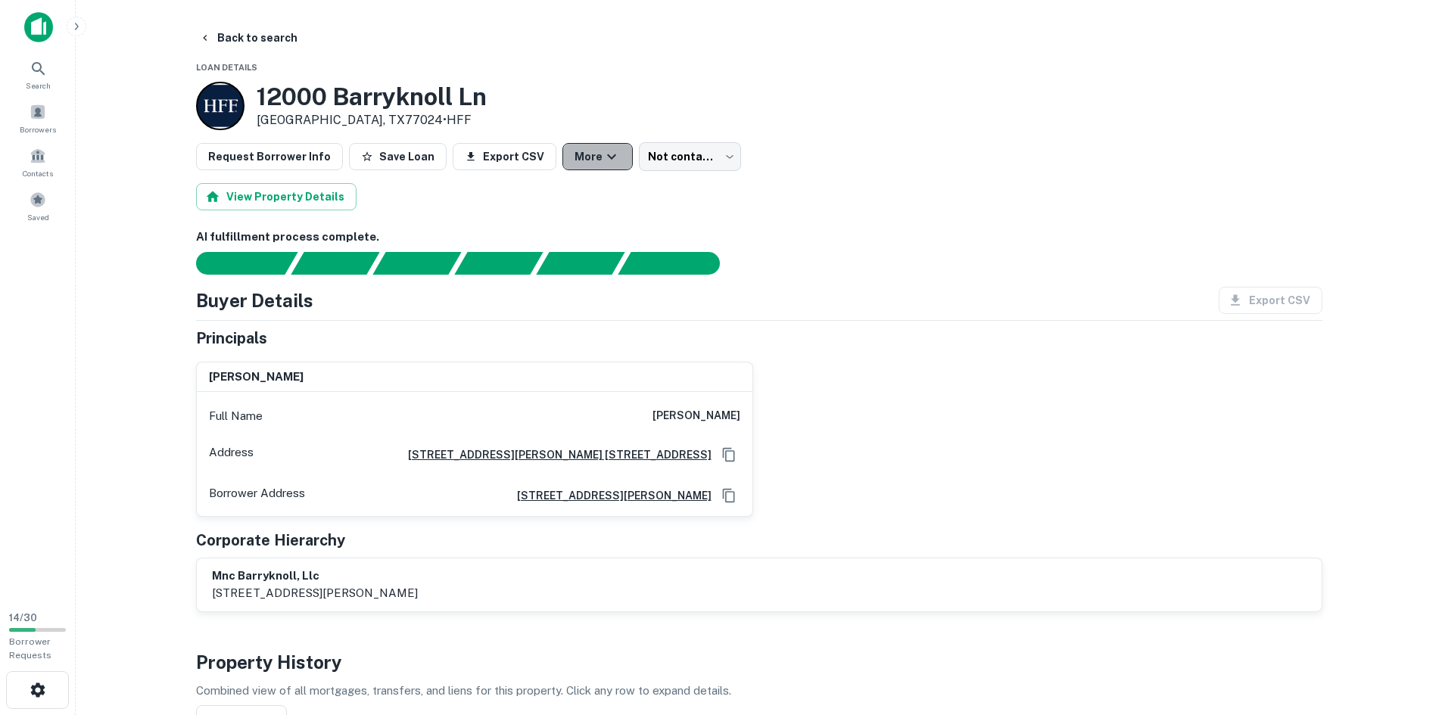
click at [602, 161] on icon "button" at bounding box center [611, 157] width 18 height 18
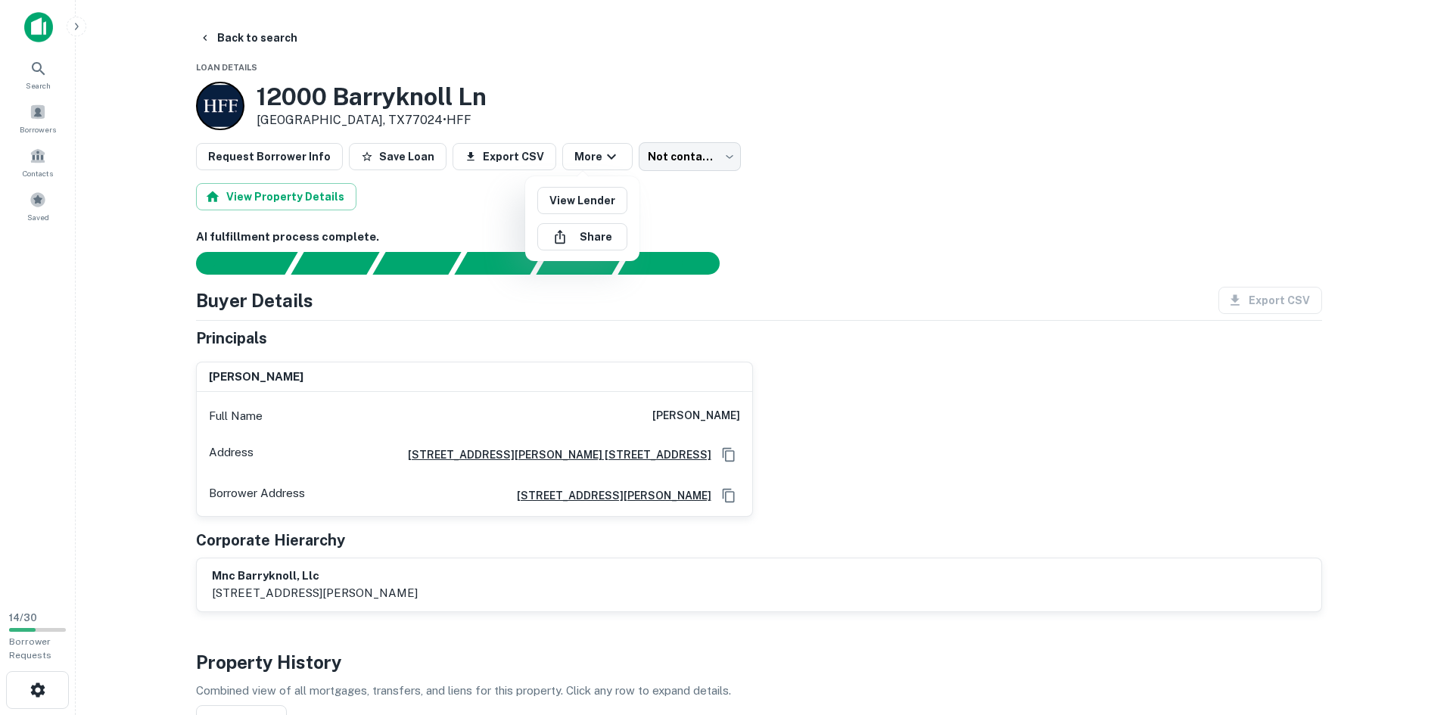
click at [873, 263] on div at bounding box center [726, 357] width 1453 height 715
